Goal: Check status: Check status

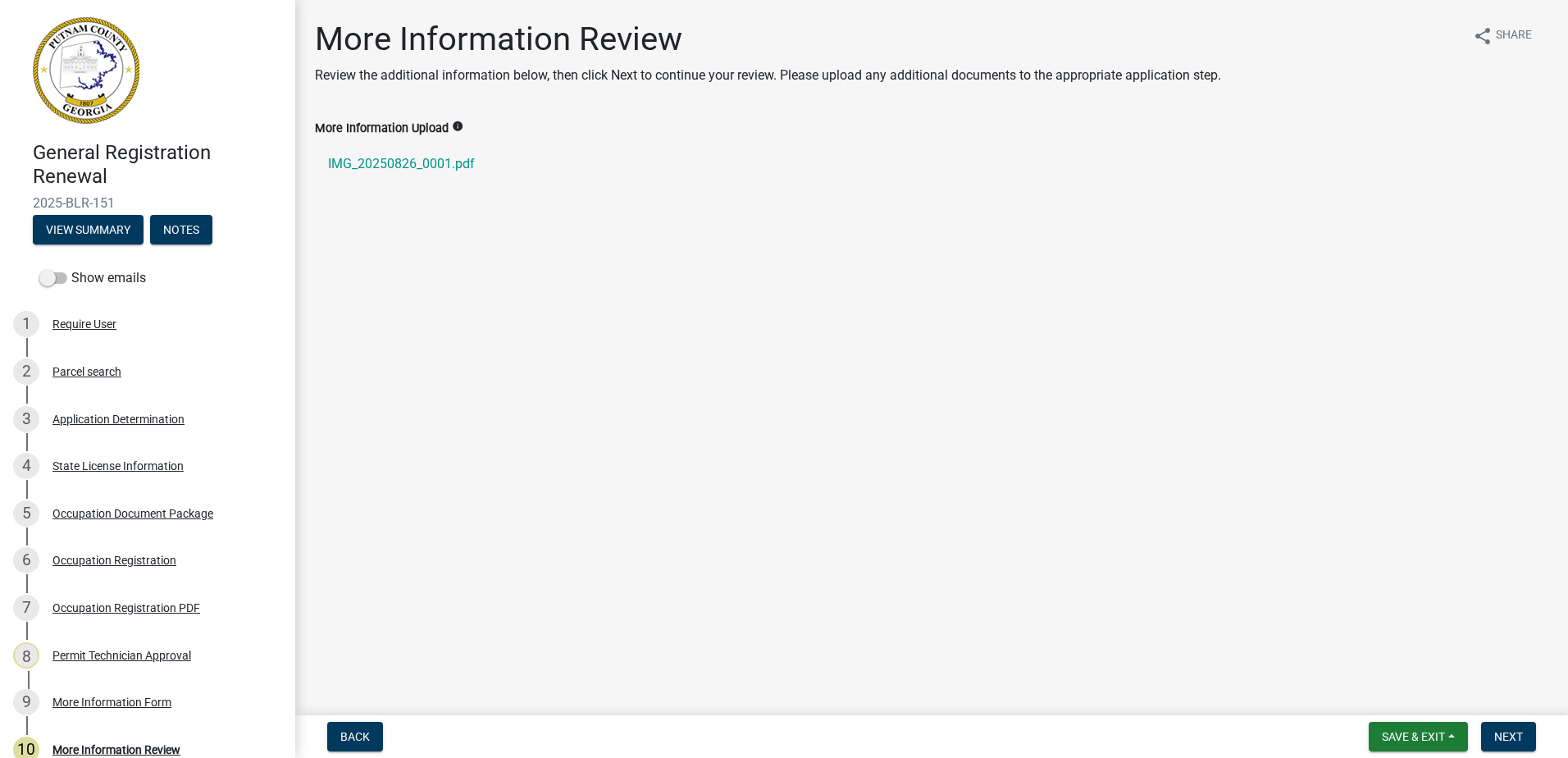
drag, startPoint x: 1189, startPoint y: 402, endPoint x: 1527, endPoint y: 800, distance: 522.2
click at [1527, 757] on html "Internet Explorer does NOT work with GeoPermits. Get a new browser for more sec…" at bounding box center [784, 379] width 1568 height 758
click at [1440, 756] on nav "Back Save & Exit Save Save & Exit Next" at bounding box center [932, 736] width 1273 height 43
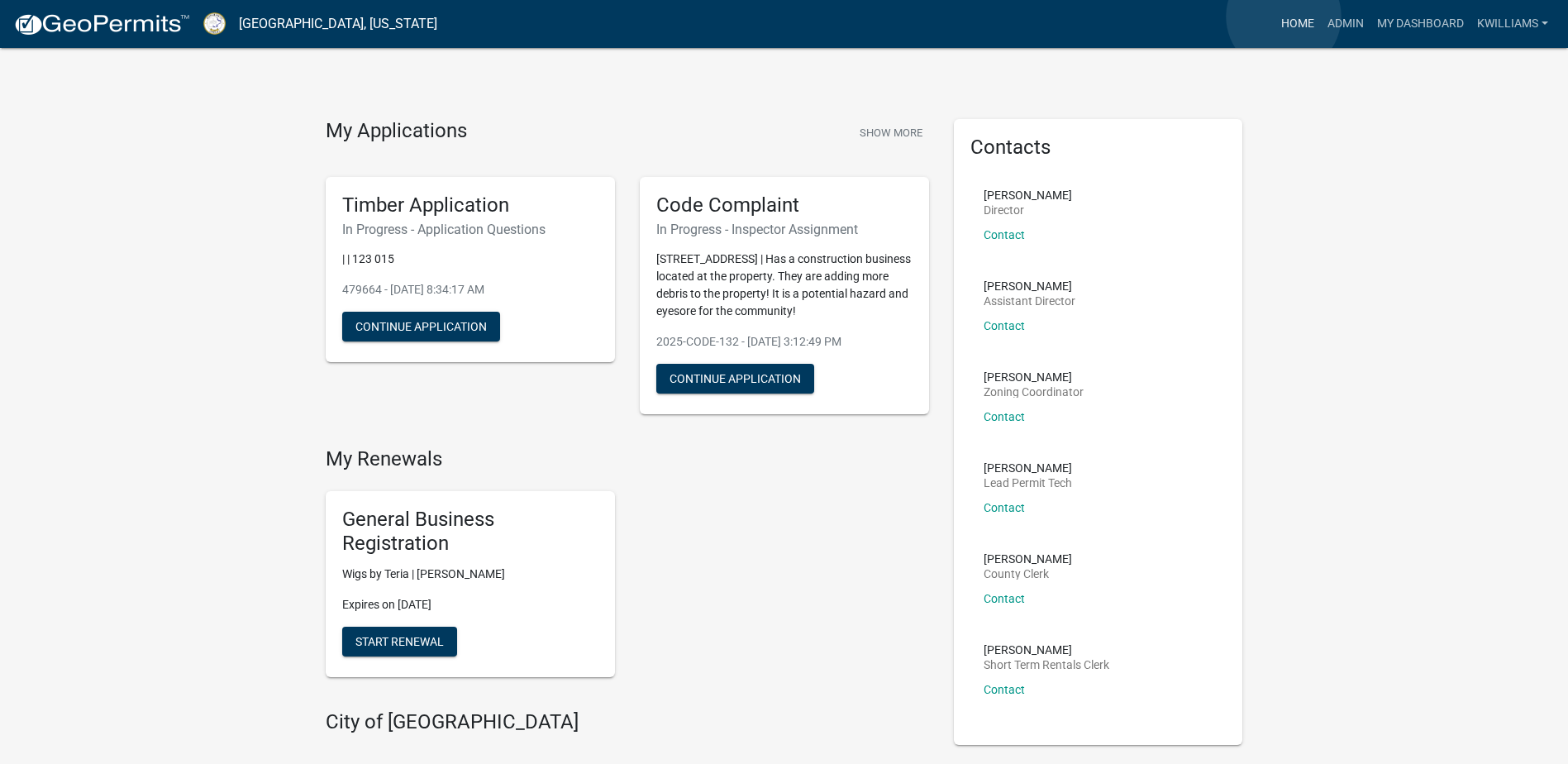
click at [1284, 16] on link "Home" at bounding box center [1297, 24] width 47 height 31
click at [1335, 33] on link "Admin" at bounding box center [1346, 24] width 49 height 31
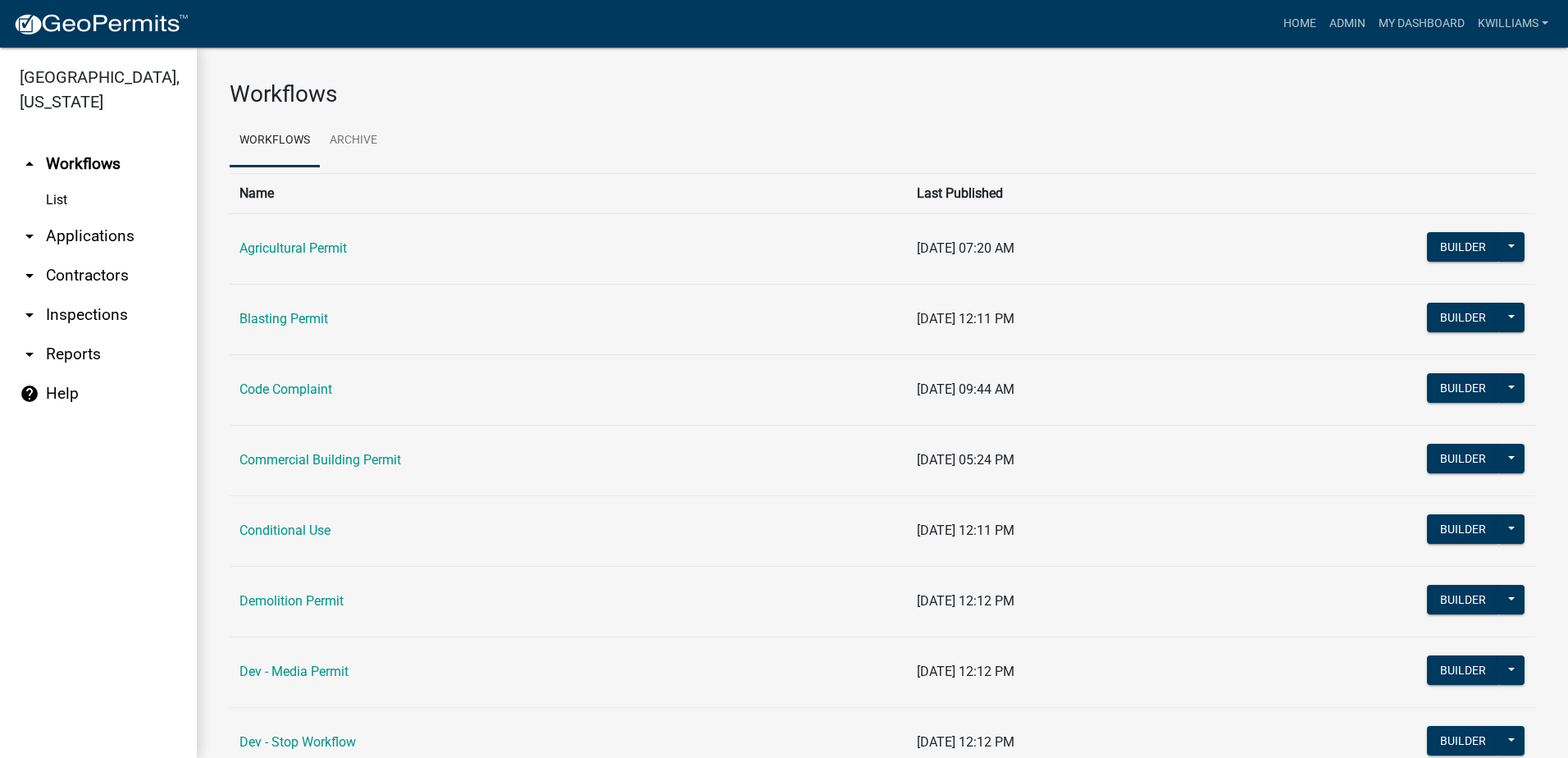
click at [92, 225] on link "arrow_drop_down Applications" at bounding box center [99, 236] width 197 height 40
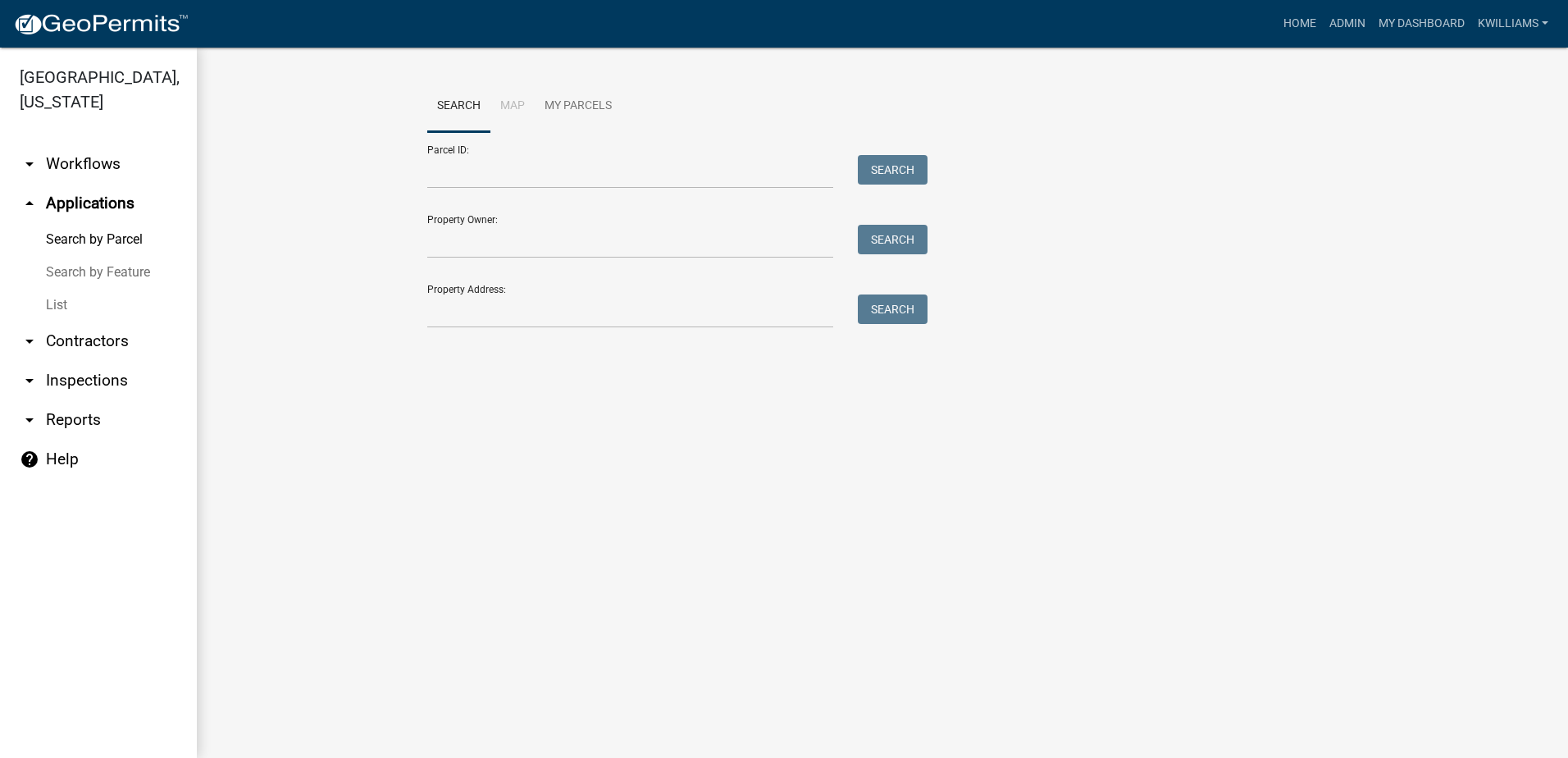
click at [83, 304] on link "List" at bounding box center [99, 305] width 197 height 33
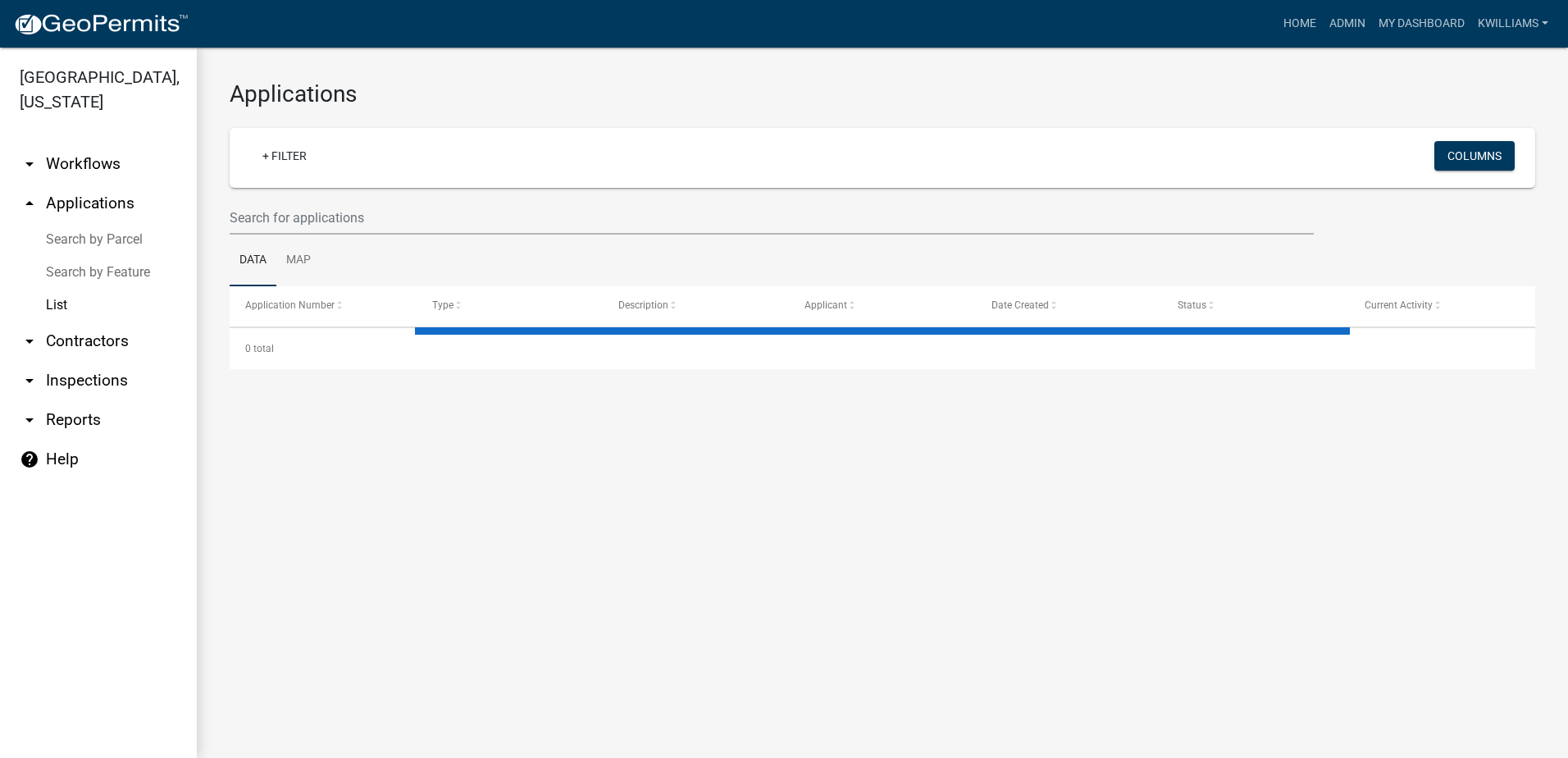
drag, startPoint x: 216, startPoint y: 245, endPoint x: 218, endPoint y: 232, distance: 13.2
click at [218, 232] on div "Applications + Filter Columns Data Map Application Number Type Description Appl…" at bounding box center [883, 224] width 1372 height 355
drag, startPoint x: 218, startPoint y: 232, endPoint x: 225, endPoint y: 214, distance: 19.3
click at [225, 214] on div at bounding box center [771, 218] width 1109 height 34
click at [269, 212] on input "text" at bounding box center [772, 218] width 1085 height 34
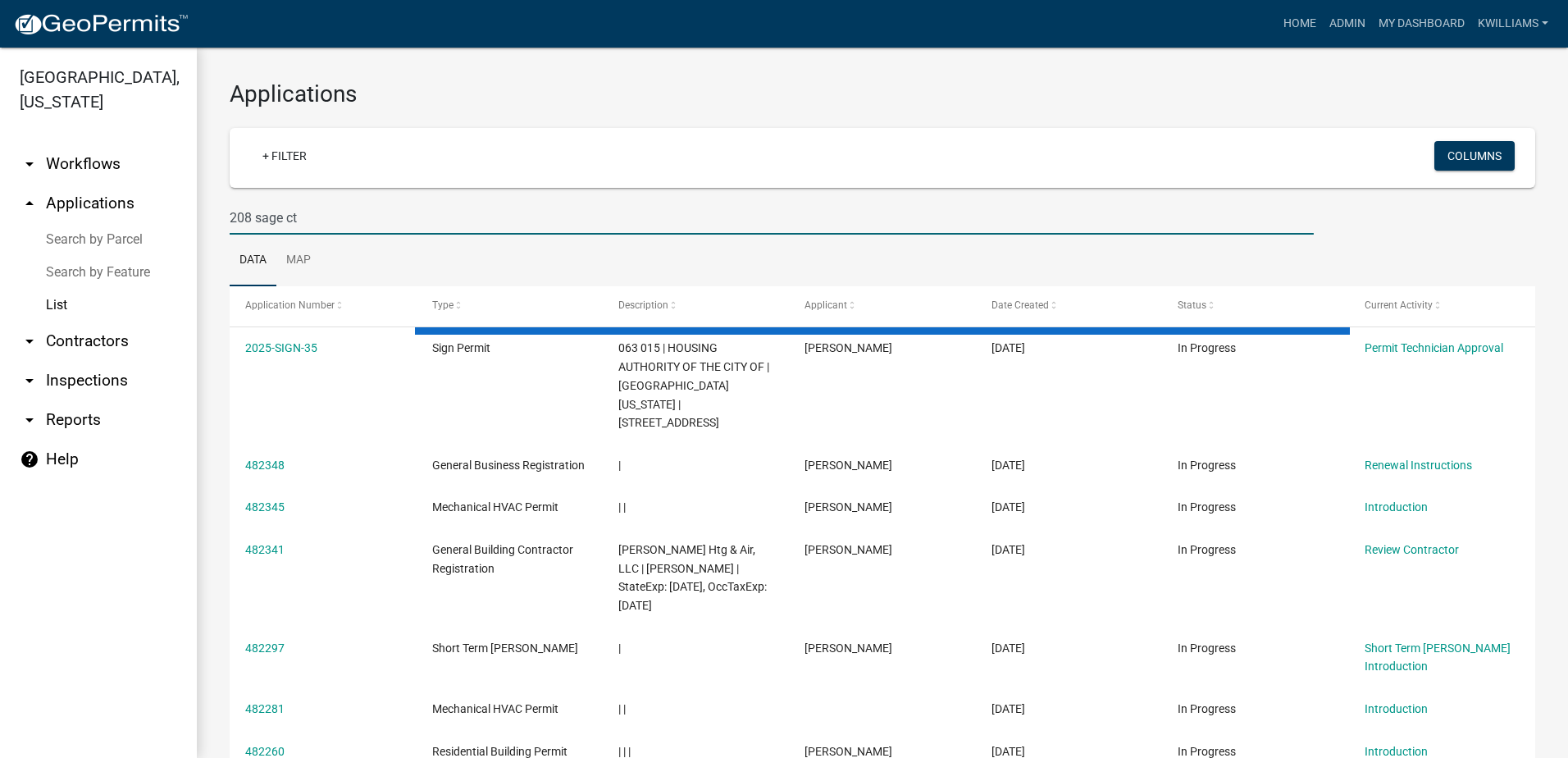
type input "208 sage ct"
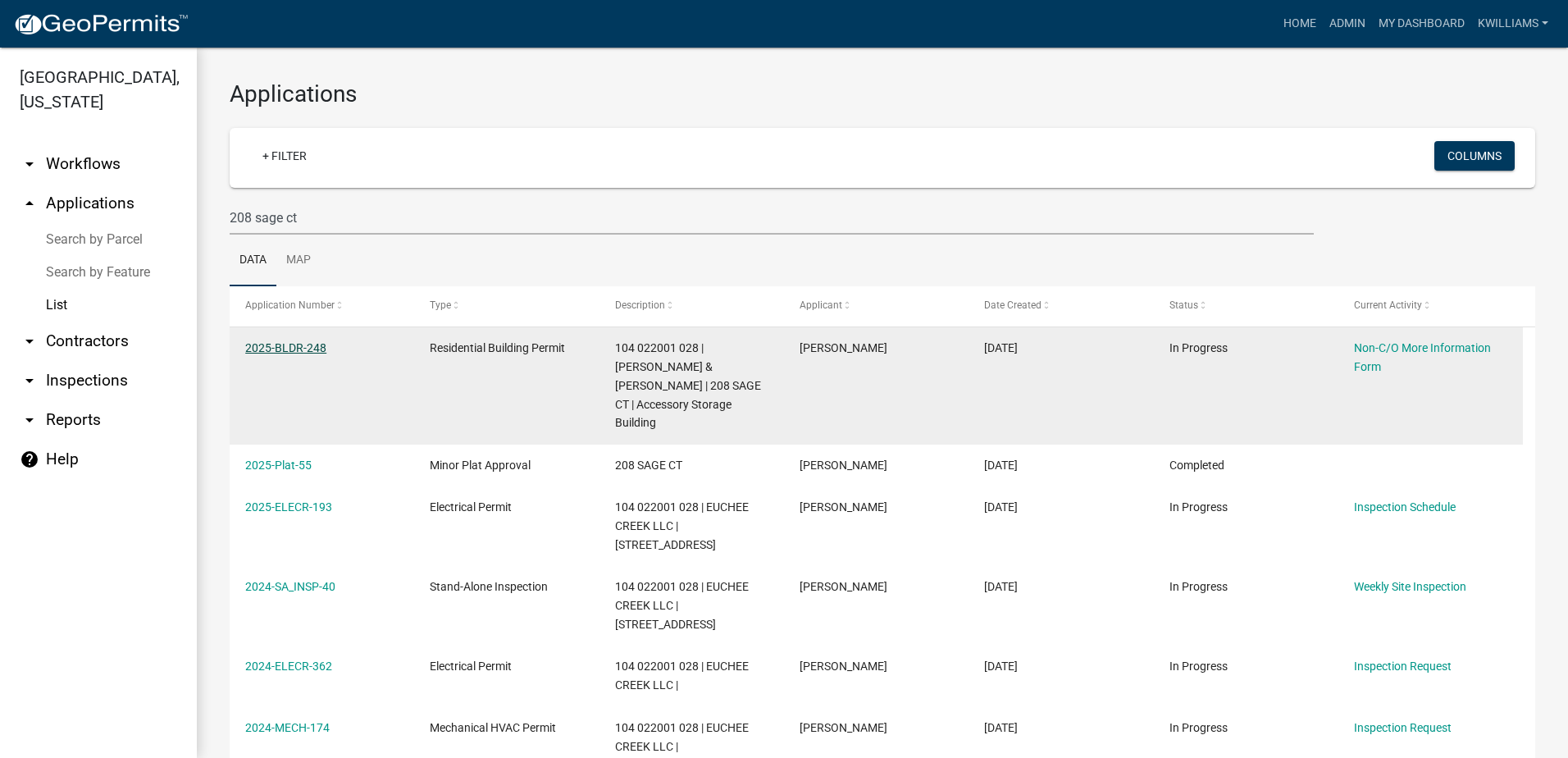
click at [295, 354] on link "2025-BLDR-248" at bounding box center [285, 348] width 81 height 13
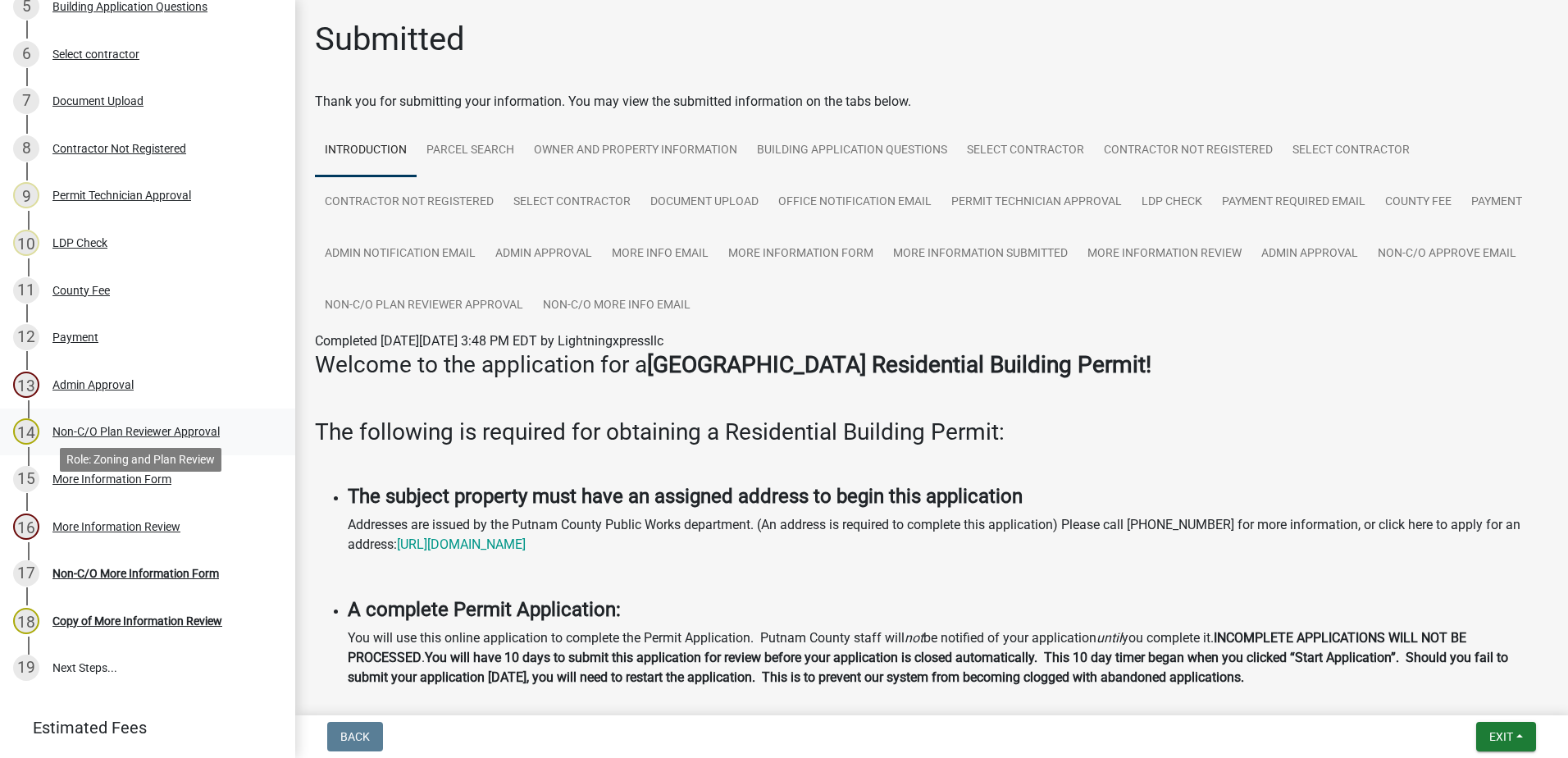
scroll to position [569, 0]
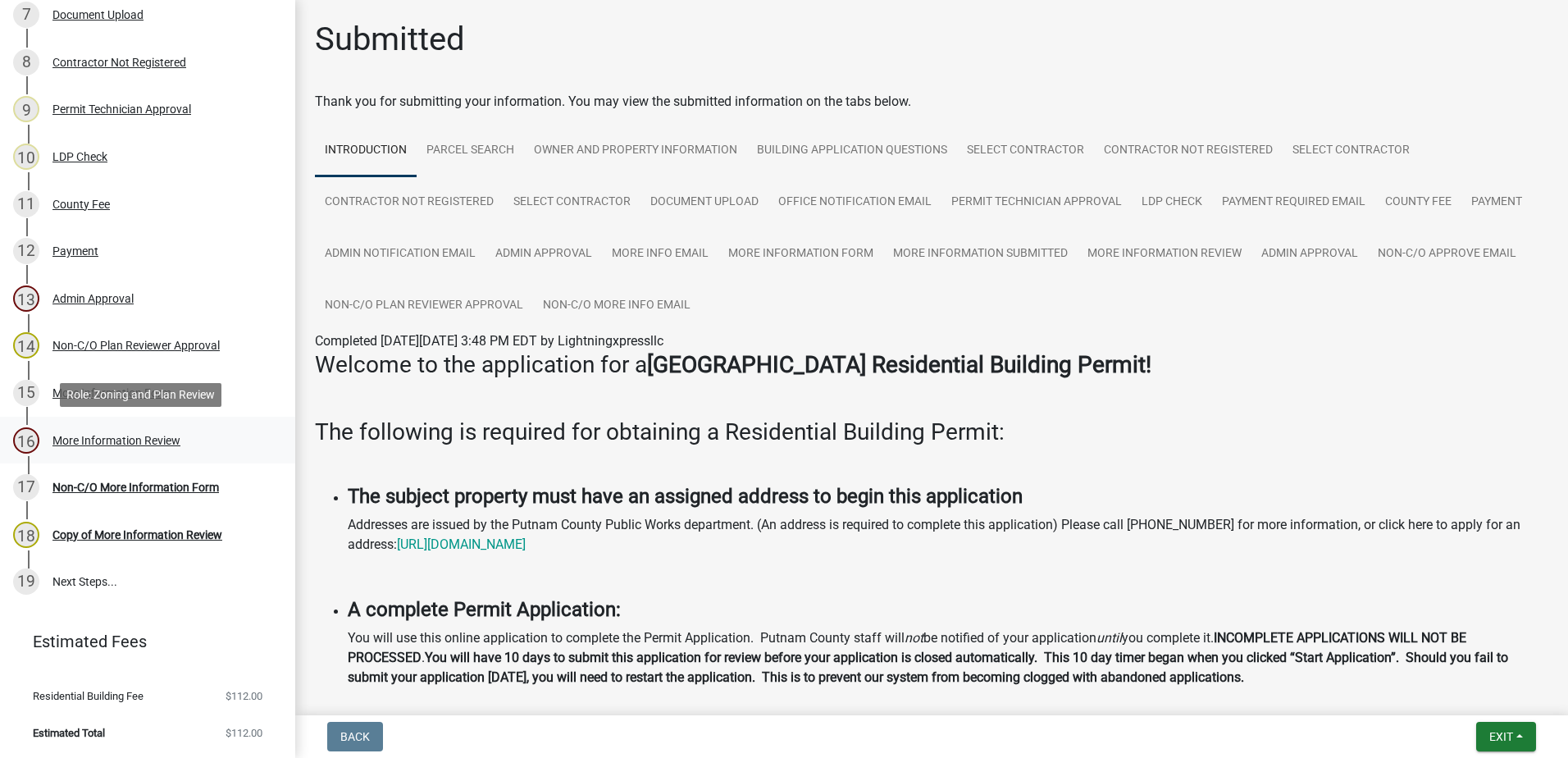
click at [98, 435] on div "More Information Review" at bounding box center [116, 440] width 128 height 12
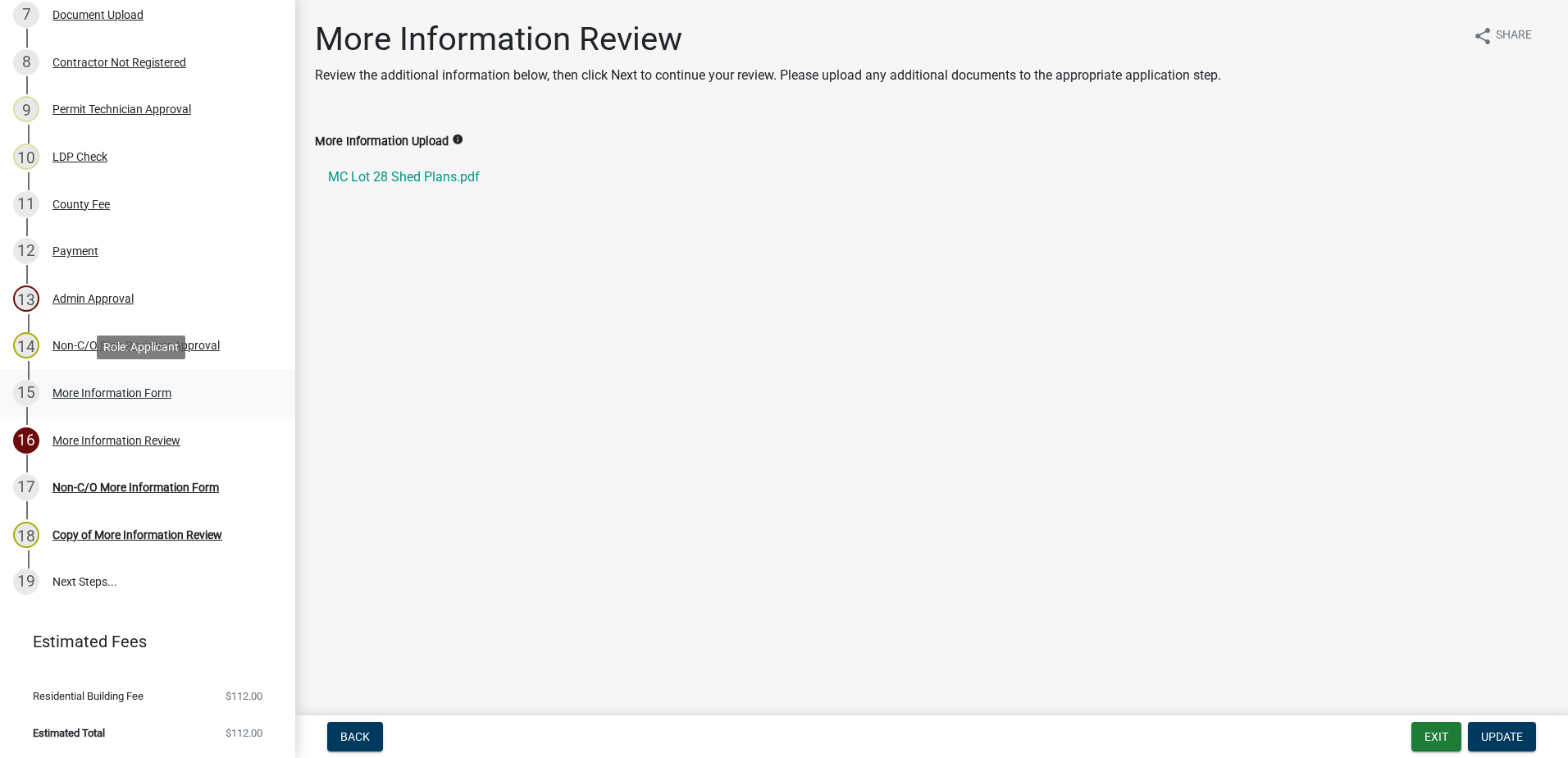
click at [116, 392] on div "More Information Form" at bounding box center [111, 393] width 119 height 12
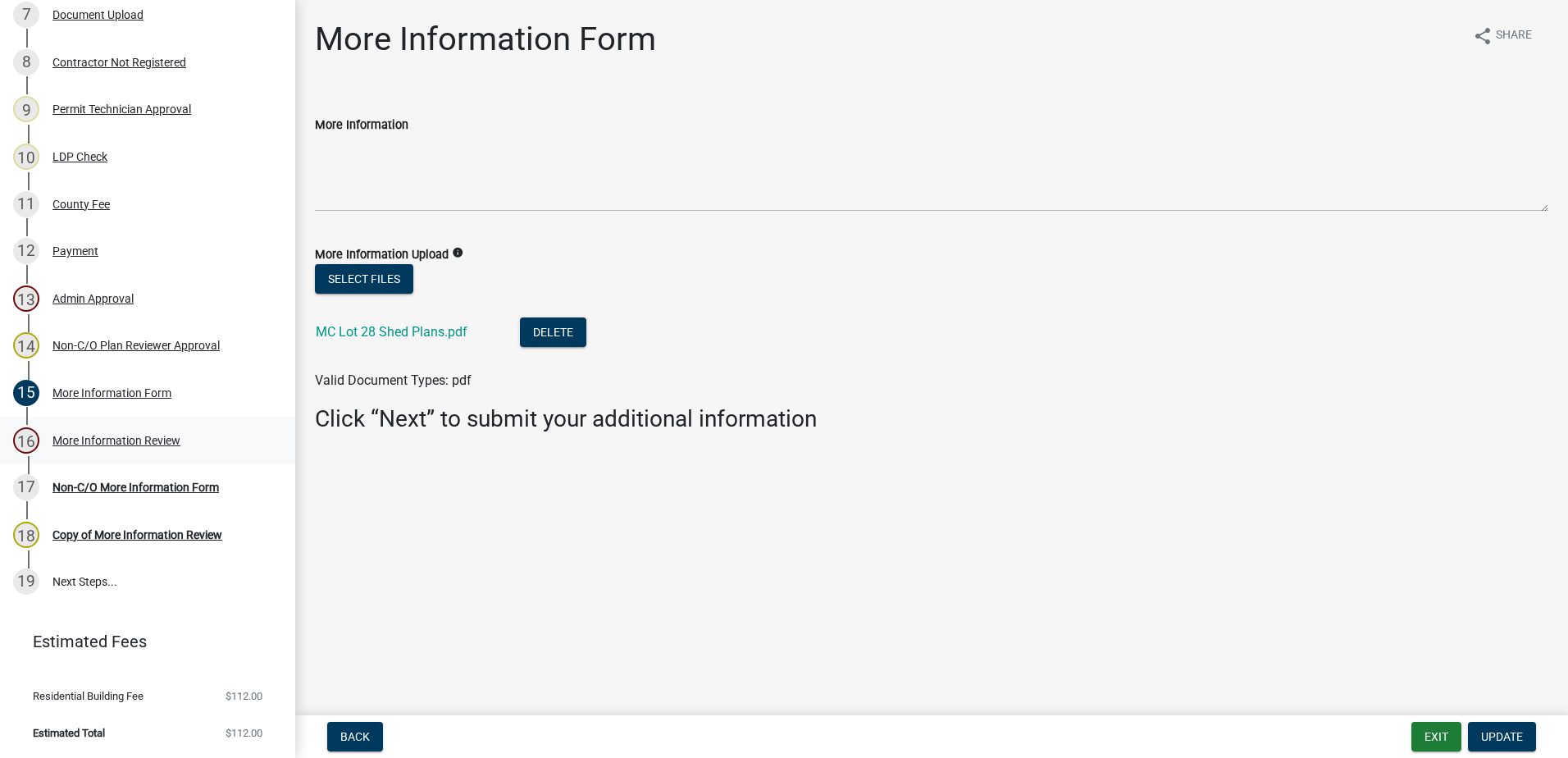
click at [118, 438] on div "More Information Review" at bounding box center [116, 440] width 128 height 12
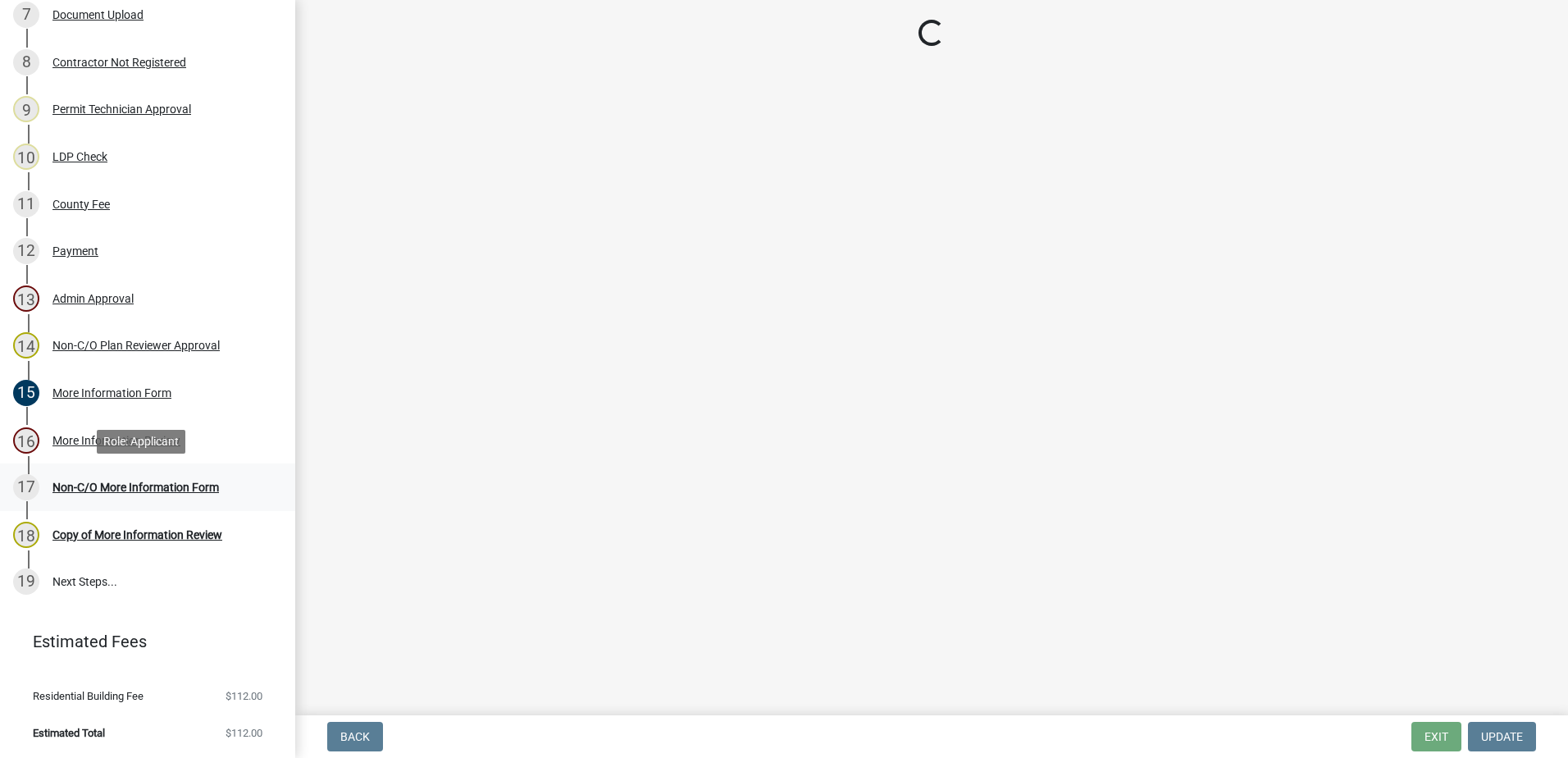
click at [131, 496] on div "17 Non-C/O More Information Form" at bounding box center [141, 487] width 256 height 26
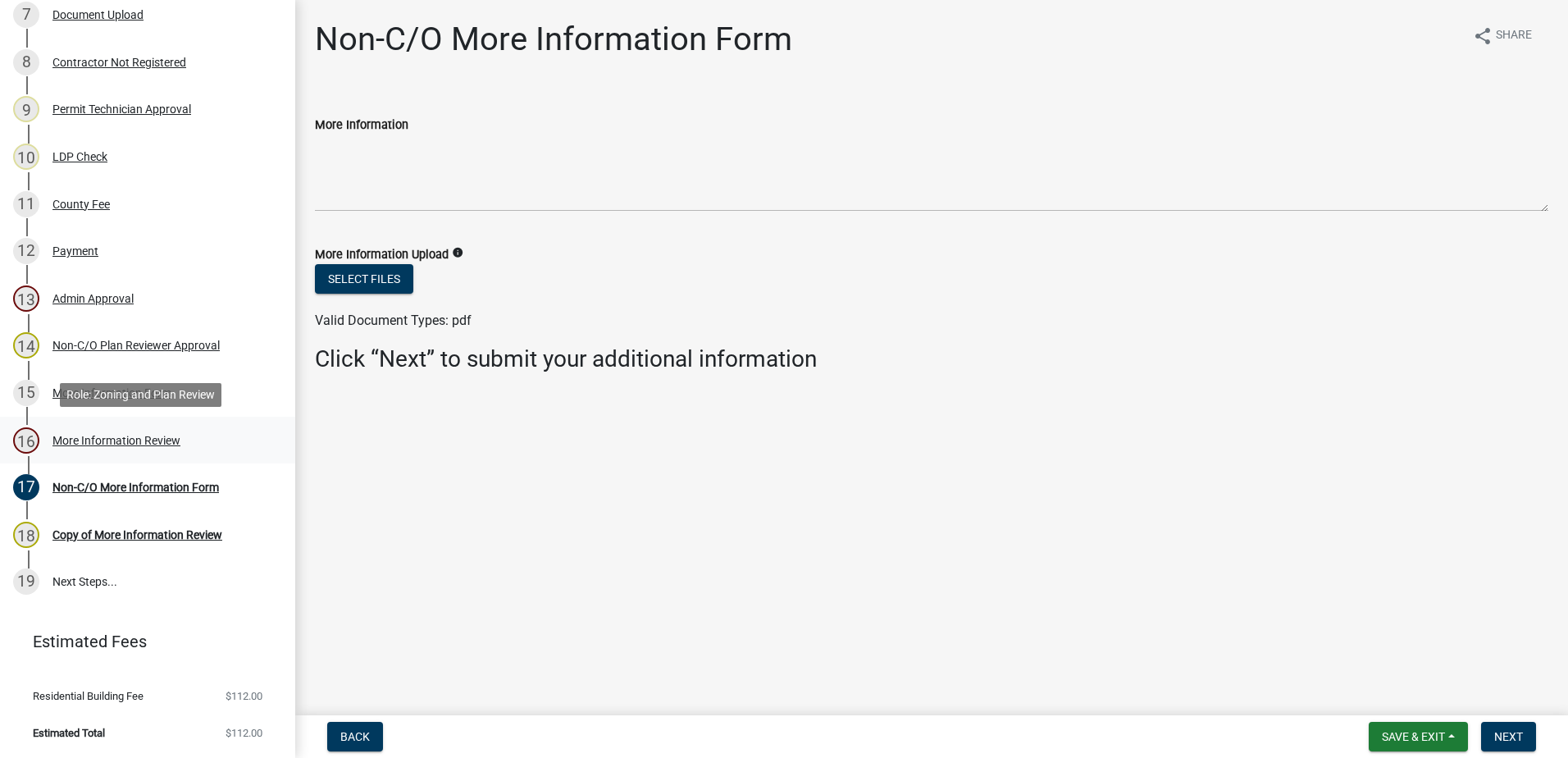
drag, startPoint x: 1496, startPoint y: 735, endPoint x: 117, endPoint y: 435, distance: 1411.3
click at [117, 435] on div "More Information Review" at bounding box center [116, 440] width 128 height 12
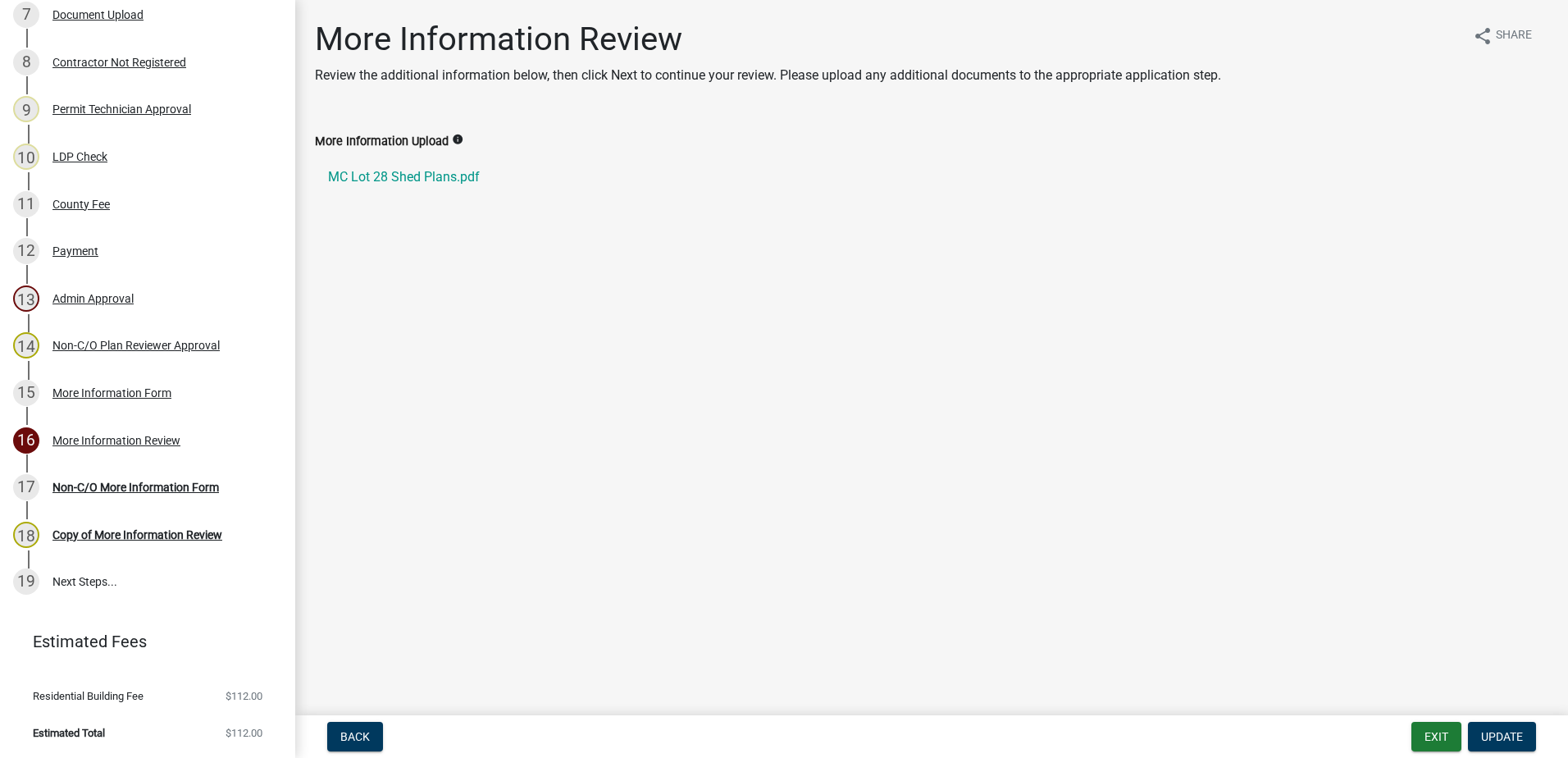
click at [1496, 753] on nav "Back Exit Update" at bounding box center [932, 736] width 1273 height 43
click at [1492, 739] on span "Update" at bounding box center [1502, 737] width 42 height 13
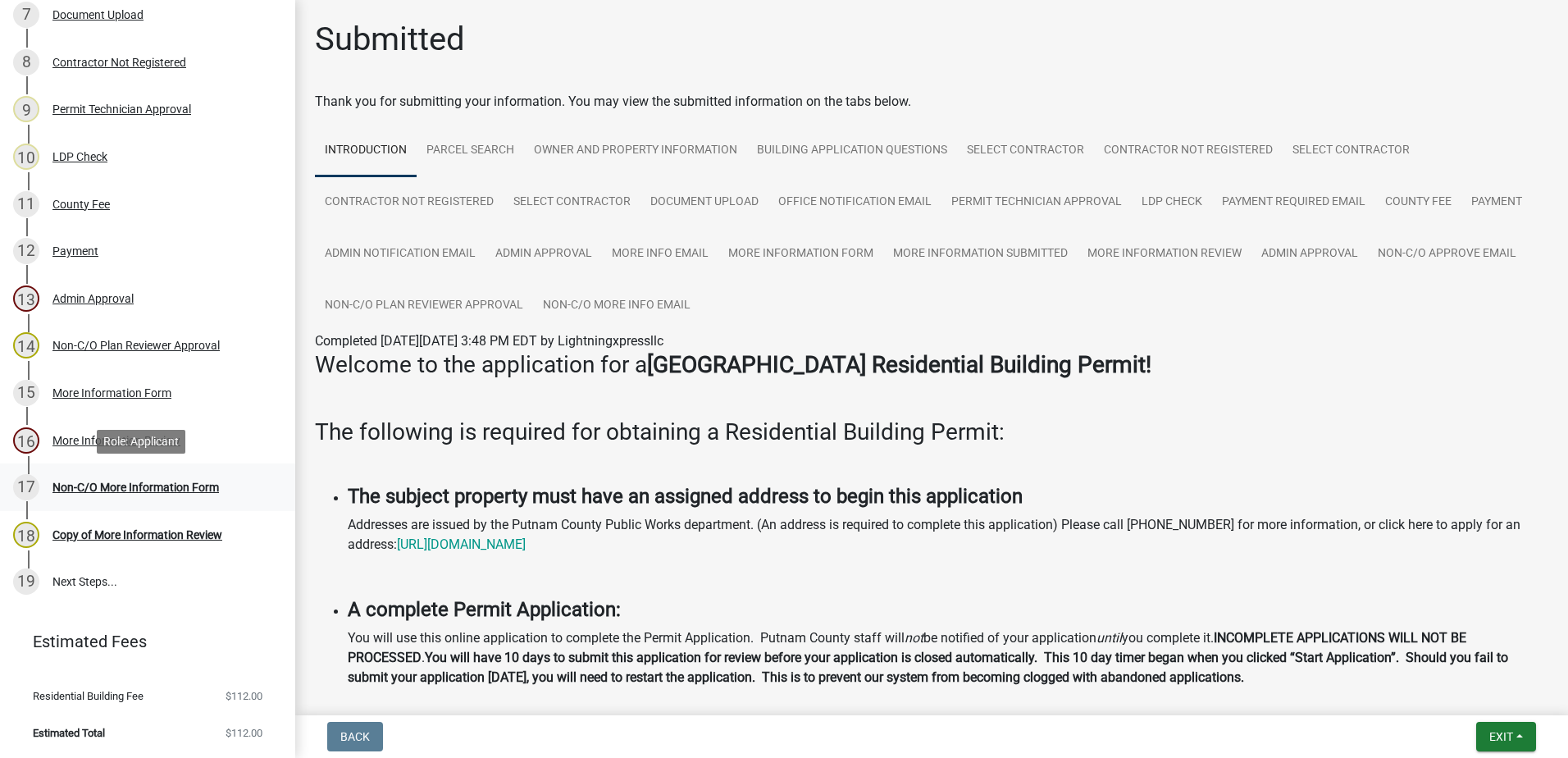
click at [119, 486] on div "Non-C/O More Information Form" at bounding box center [136, 488] width 167 height 12
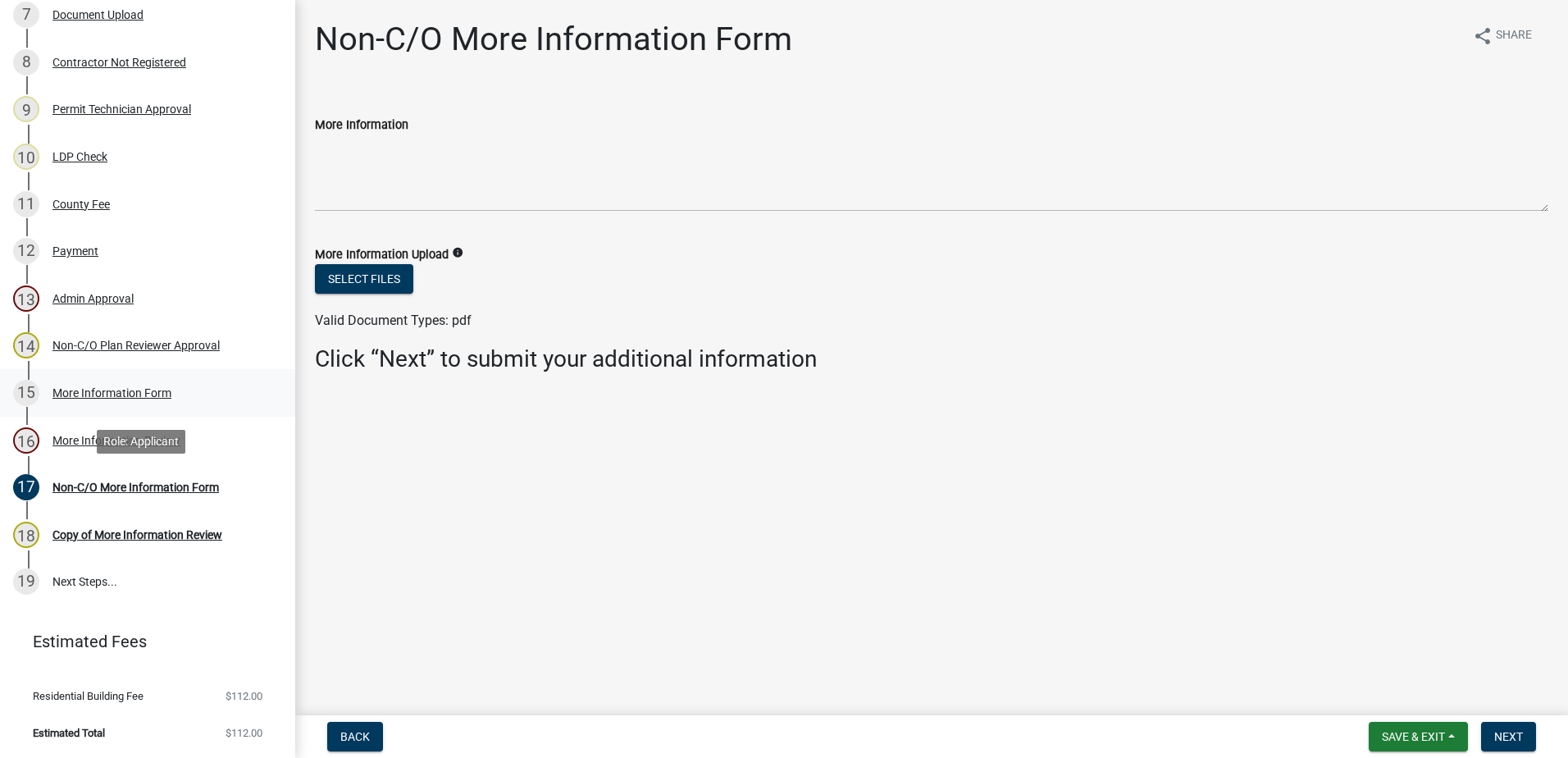
drag, startPoint x: 119, startPoint y: 486, endPoint x: 51, endPoint y: 387, distance: 120.1
click at [51, 387] on div "15 More Information Form" at bounding box center [141, 392] width 256 height 26
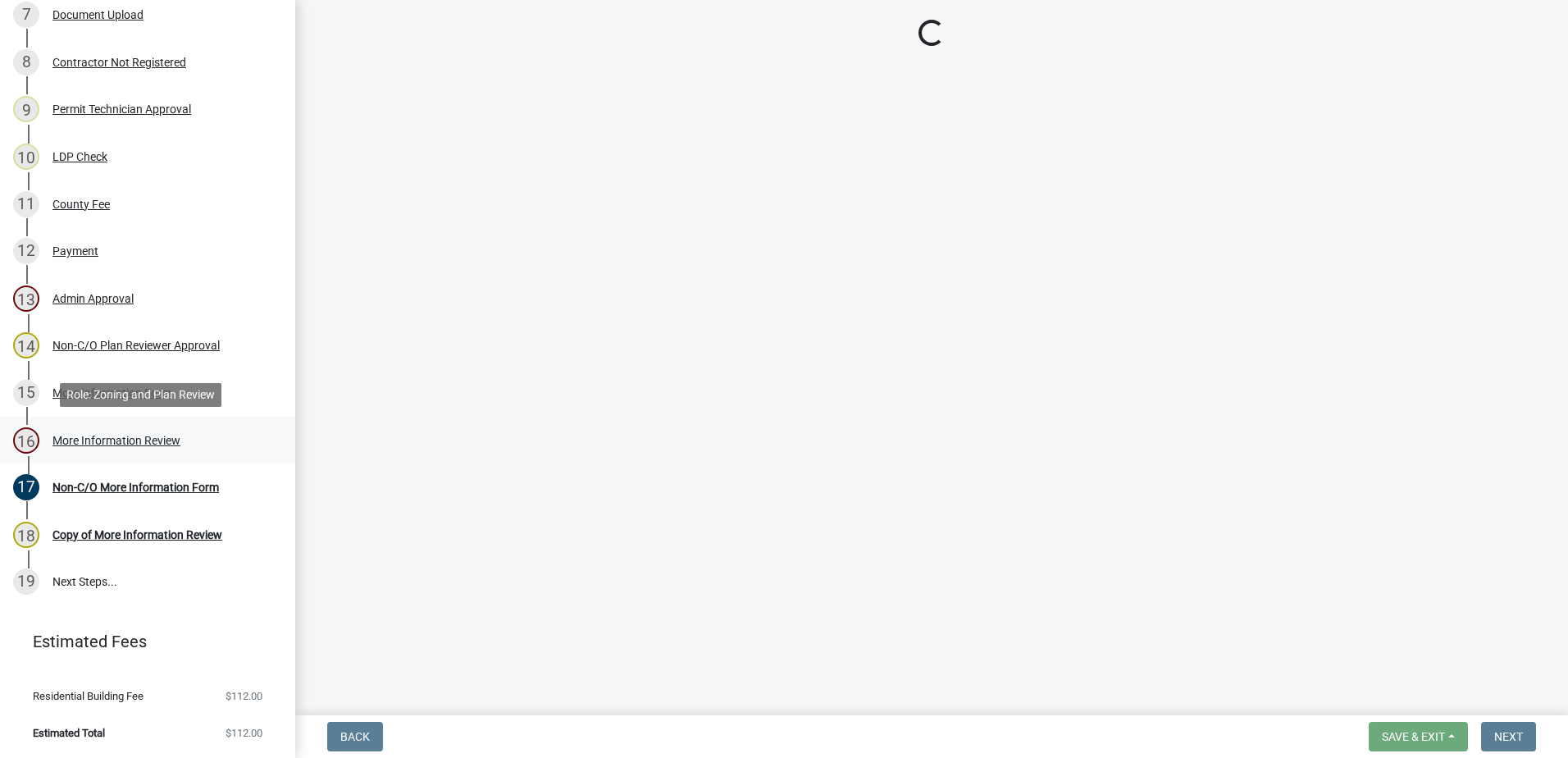
click at [89, 442] on div "More Information Review" at bounding box center [116, 440] width 128 height 12
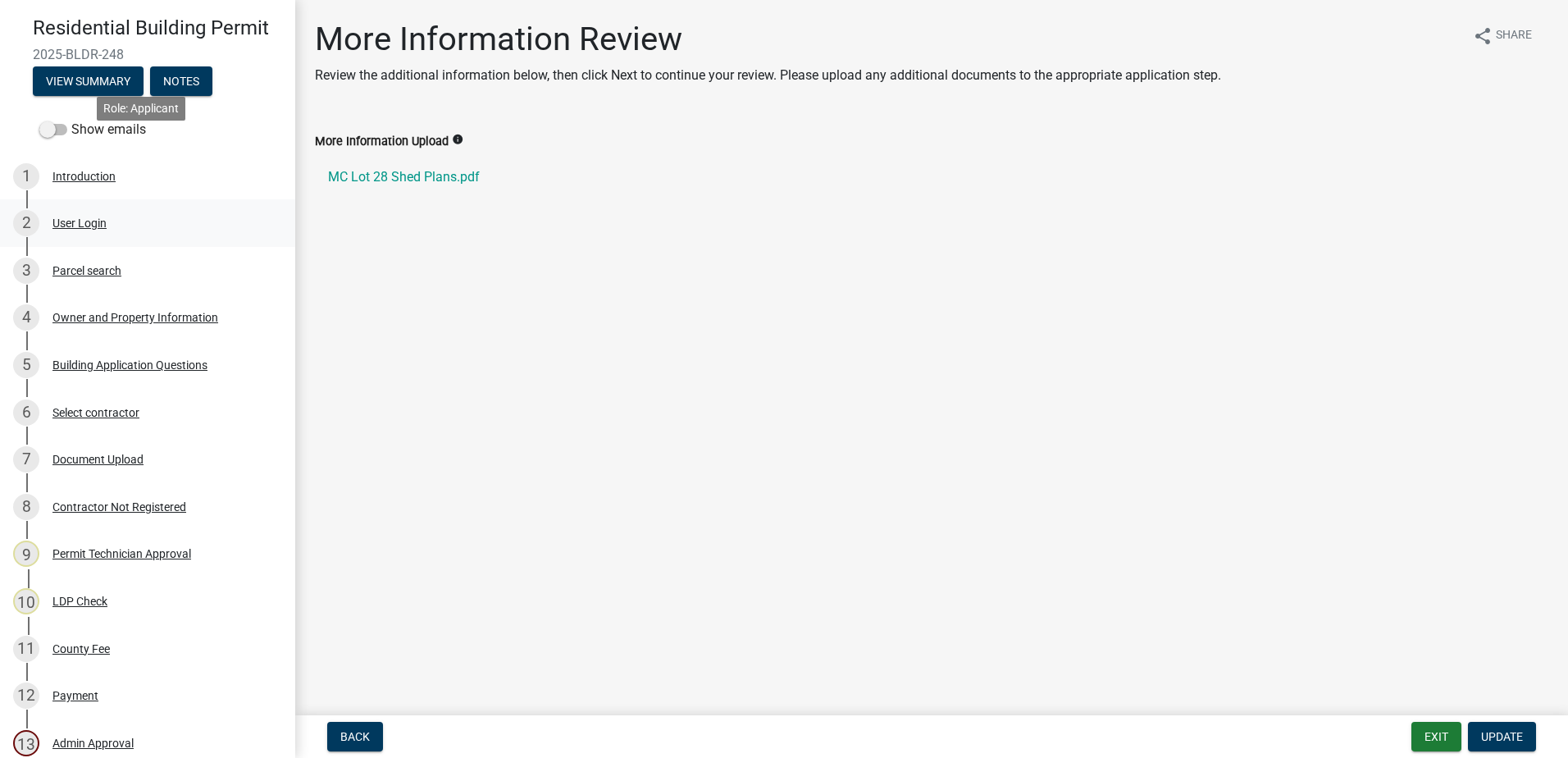
scroll to position [0, 0]
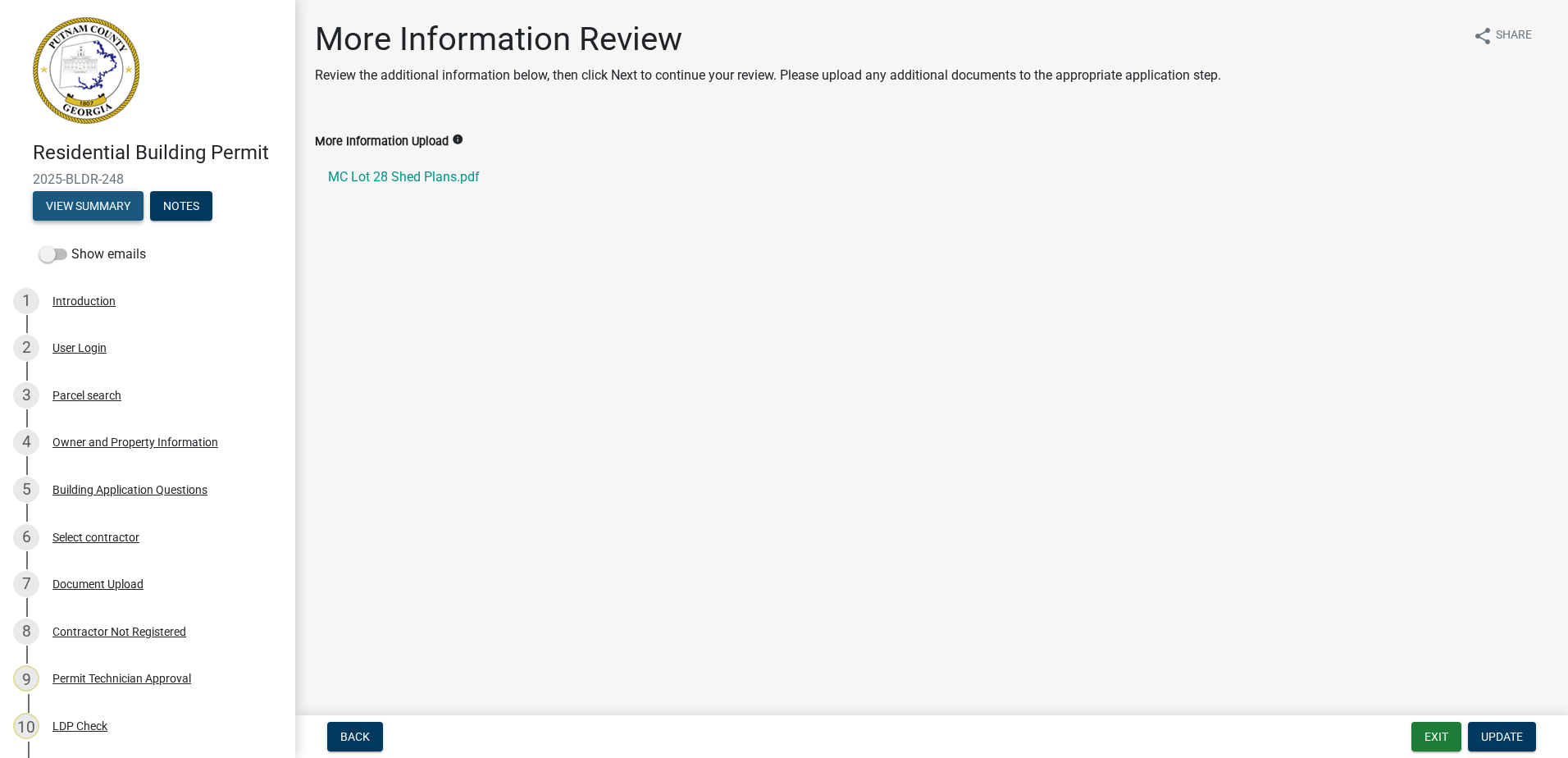
click at [109, 207] on button "View Summary" at bounding box center [88, 206] width 110 height 29
